Goal: Task Accomplishment & Management: Manage account settings

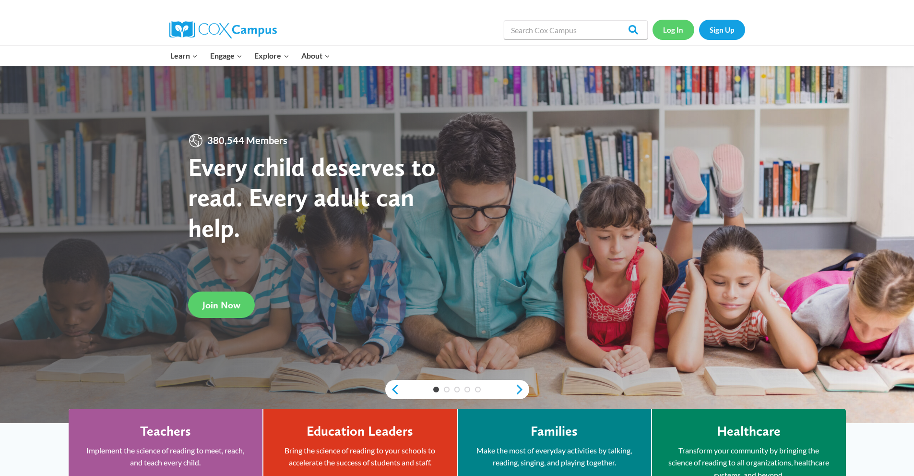
drag, startPoint x: 675, startPoint y: 26, endPoint x: 715, endPoint y: 187, distance: 165.6
click at [675, 26] on link "Log In" at bounding box center [674, 30] width 42 height 20
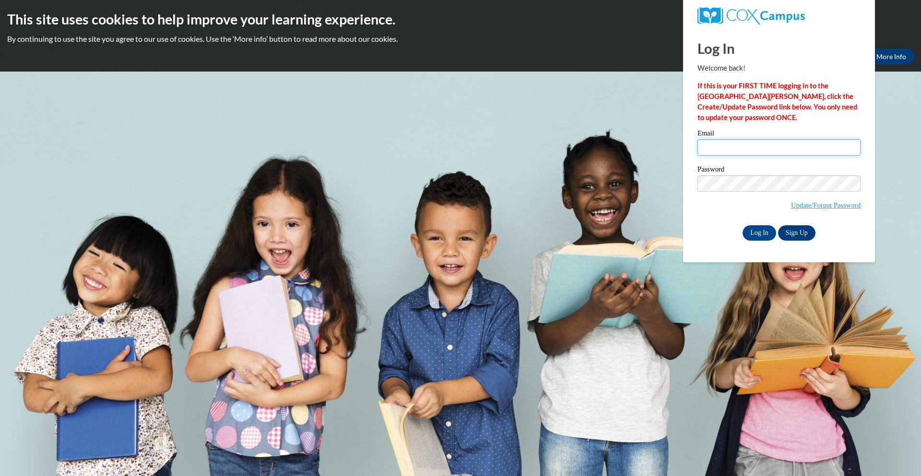
type input "arpenn59@yahoo.com"
click at [763, 141] on input "arpenn59@yahoo.com" at bounding box center [779, 147] width 163 height 16
click at [716, 243] on div "Log In Welcome back! If this is your FIRST TIME logging in to the NEW Cox Campu…" at bounding box center [779, 145] width 206 height 233
click at [755, 229] on input "Log In" at bounding box center [760, 232] width 34 height 15
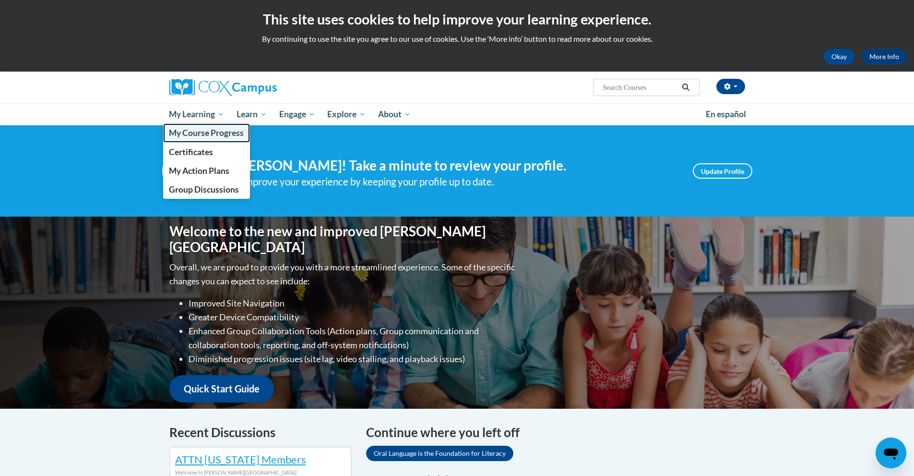
click at [221, 134] on span "My Course Progress" at bounding box center [206, 133] width 75 height 10
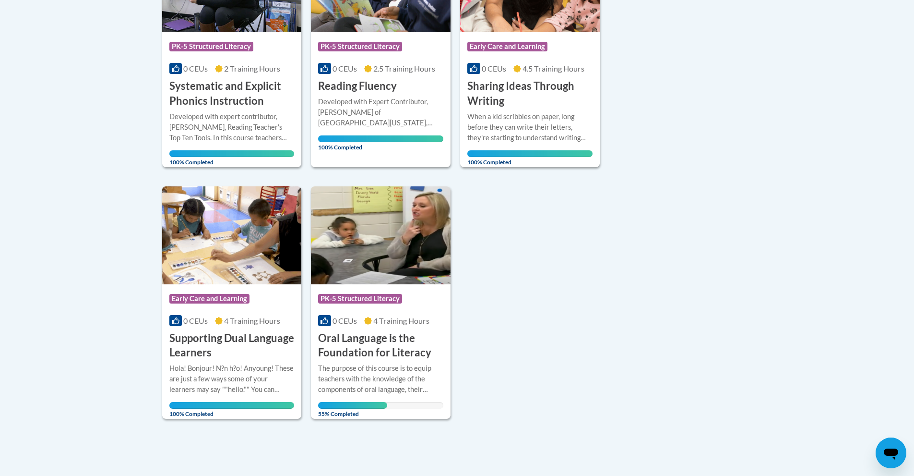
scroll to position [336, 0]
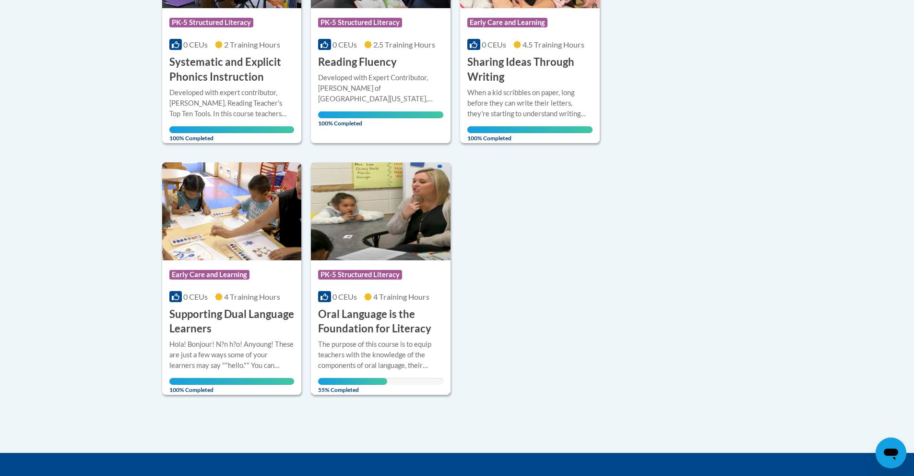
click at [368, 251] on img at bounding box center [381, 211] width 140 height 98
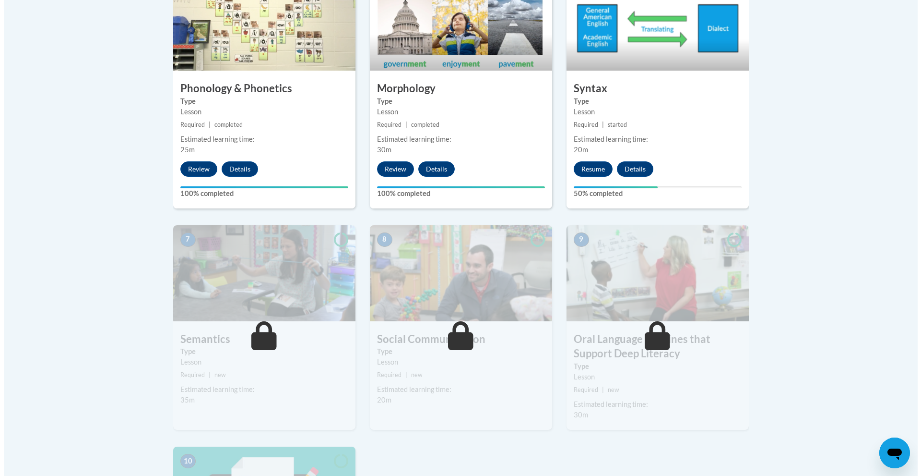
scroll to position [672, 0]
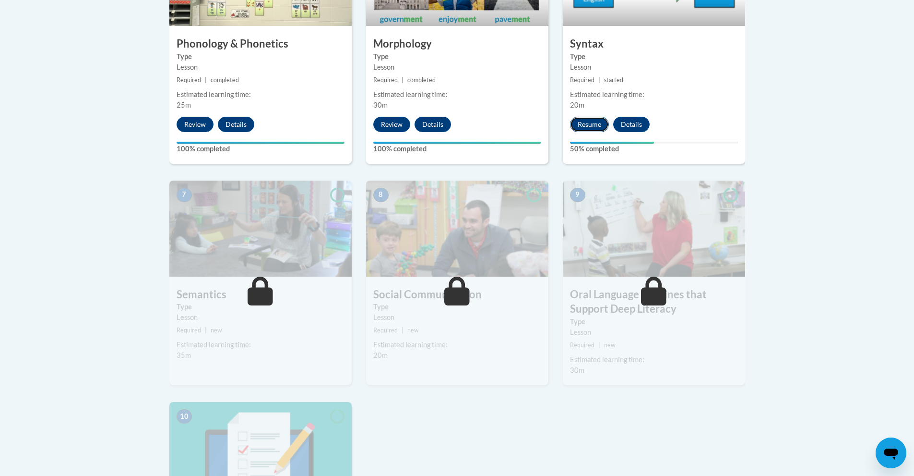
click at [576, 125] on button "Resume" at bounding box center [589, 124] width 39 height 15
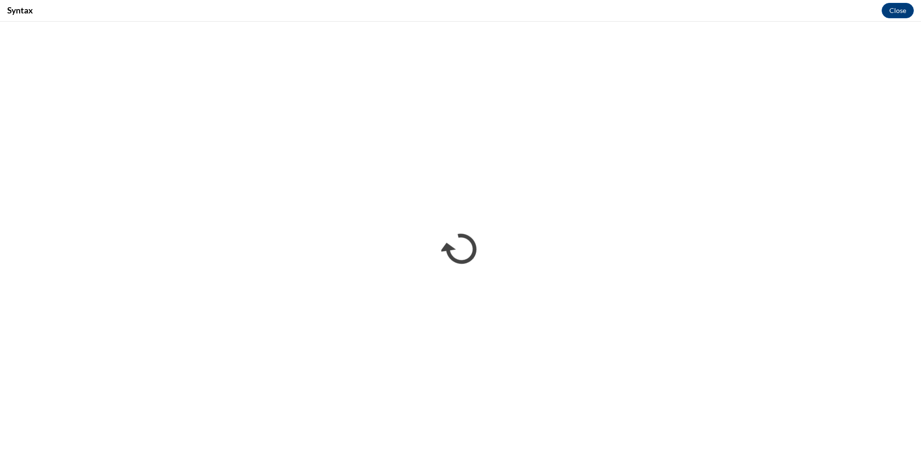
scroll to position [0, 0]
